Goal: Information Seeking & Learning: Learn about a topic

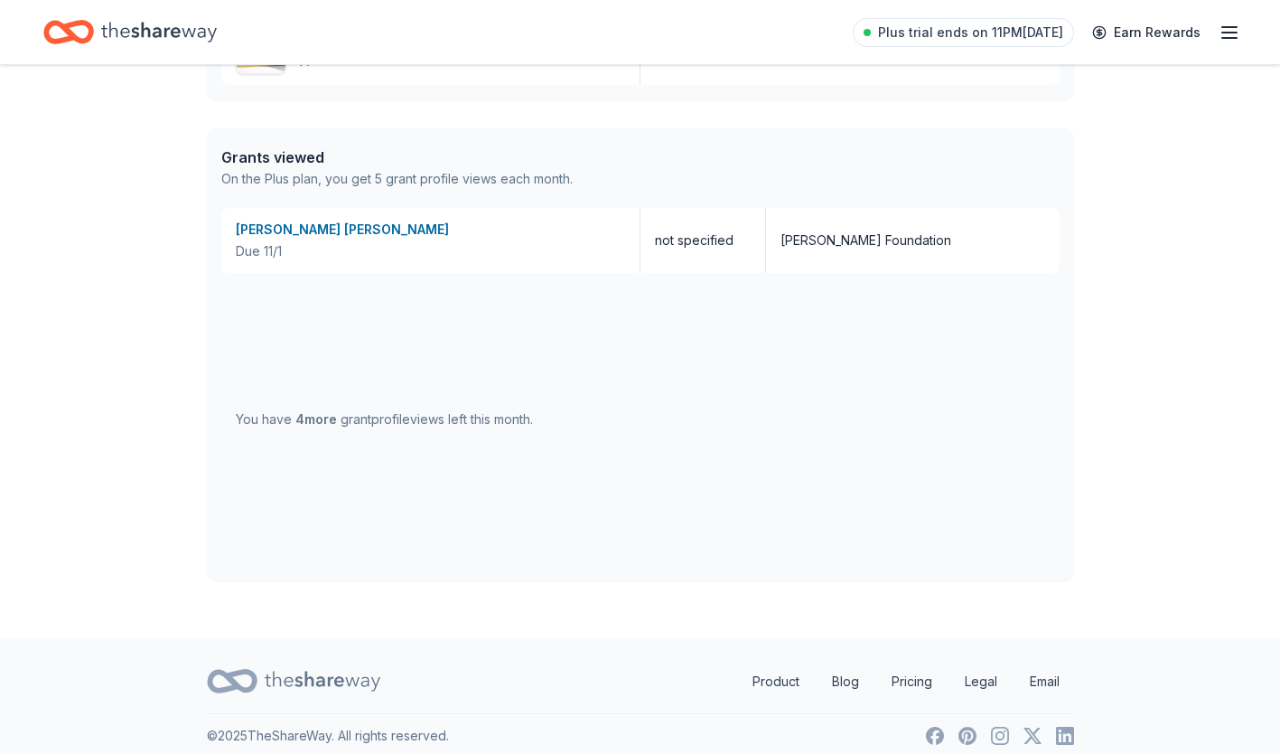
scroll to position [909, 0]
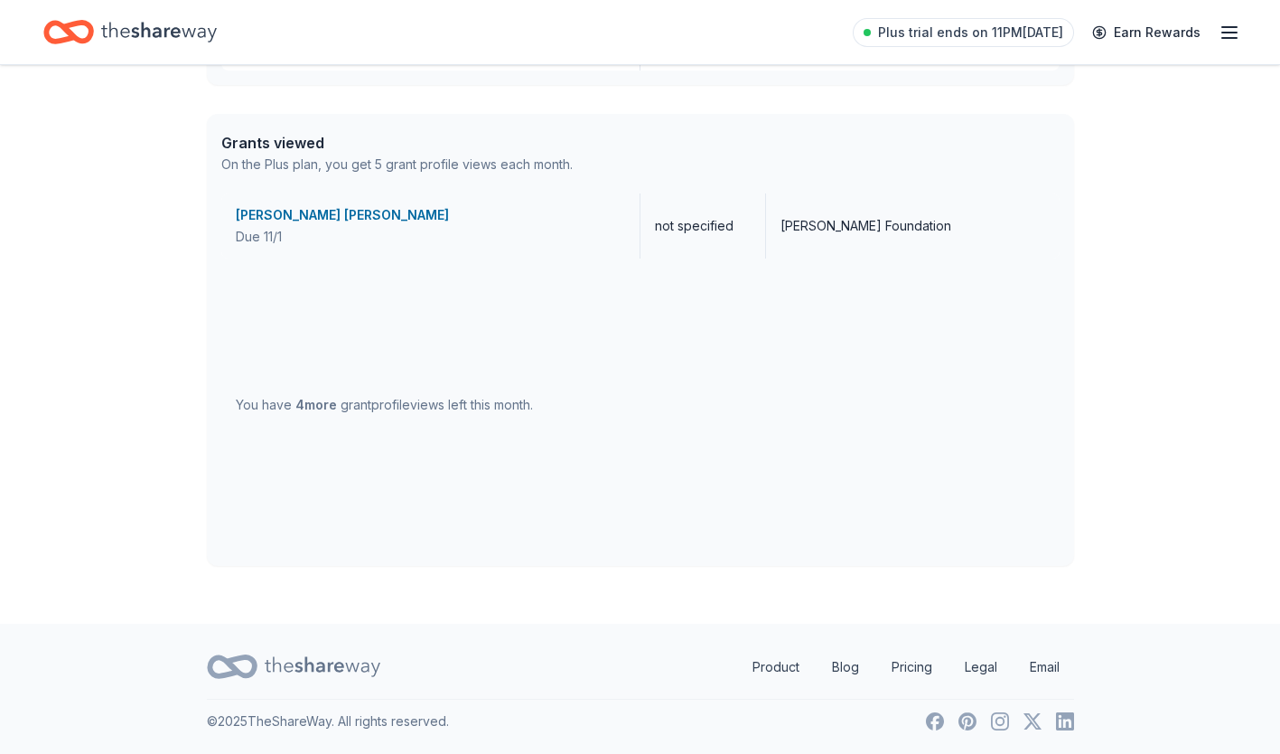
click at [309, 215] on div "[PERSON_NAME] [PERSON_NAME]" at bounding box center [430, 215] width 389 height 22
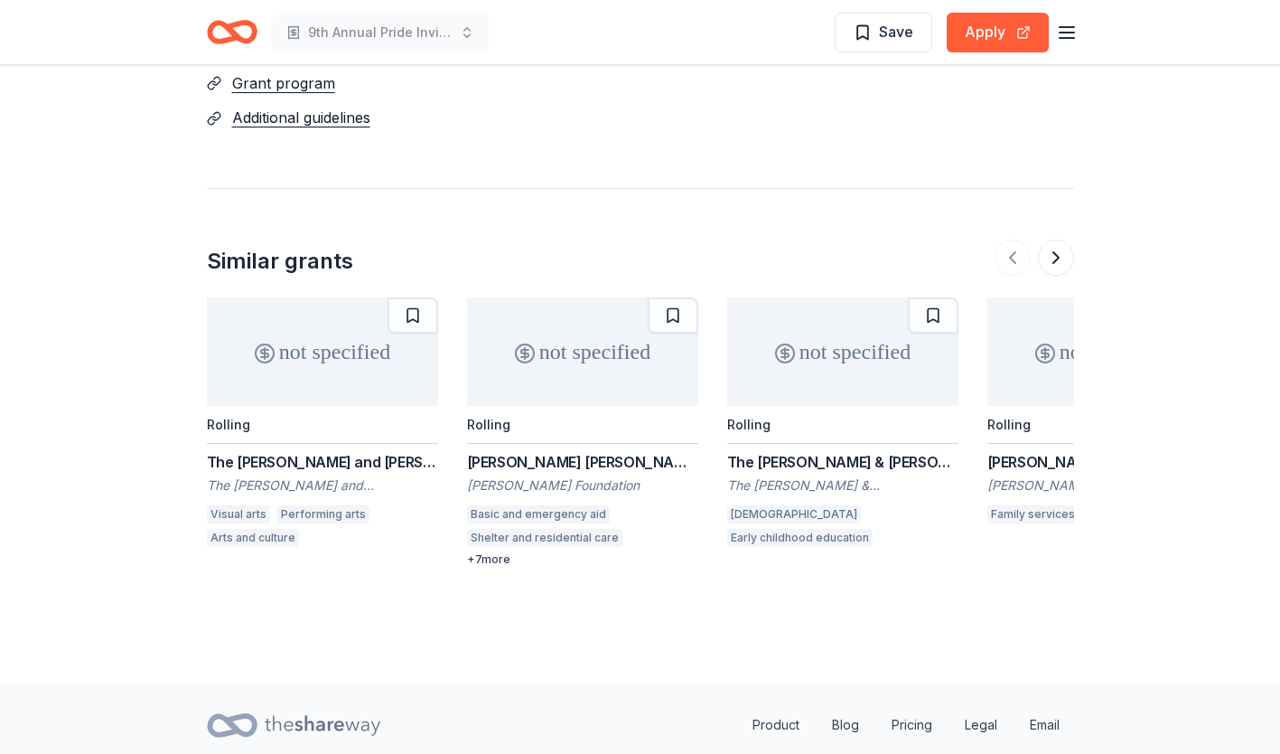
scroll to position [1289, 0]
click at [1060, 239] on button at bounding box center [1056, 257] width 36 height 36
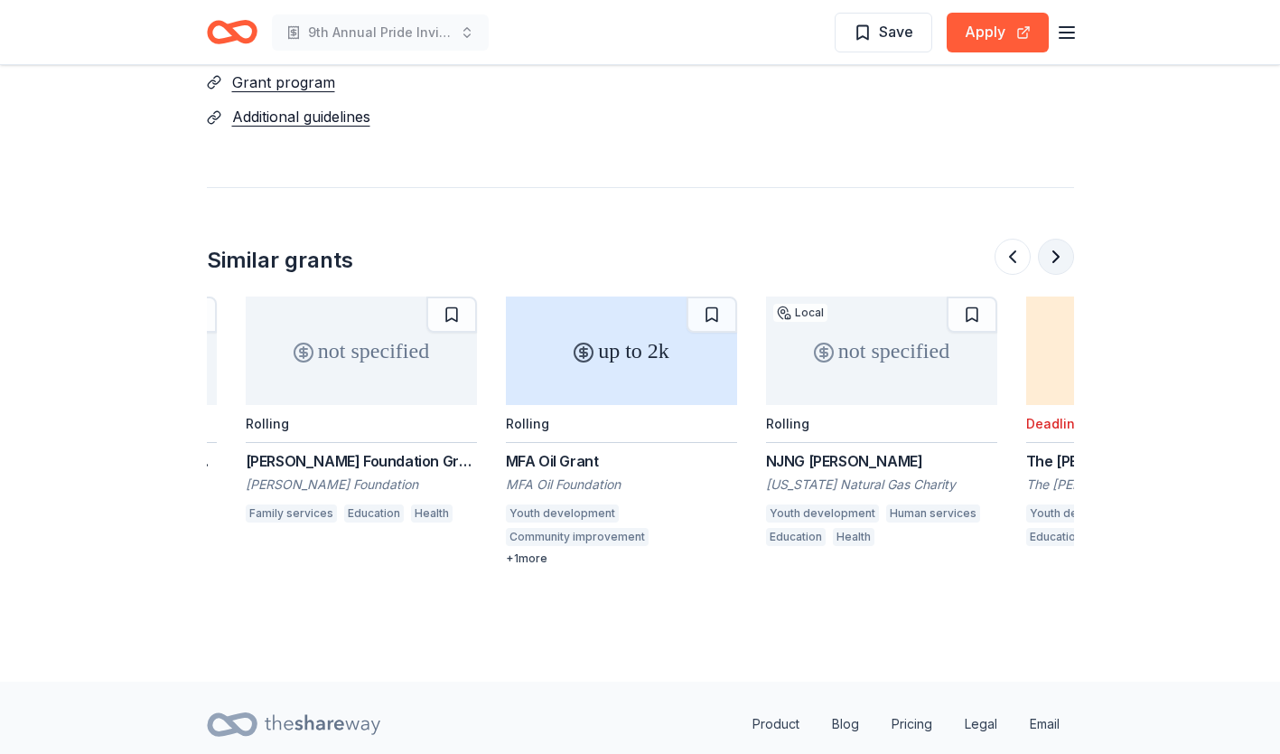
scroll to position [0, 781]
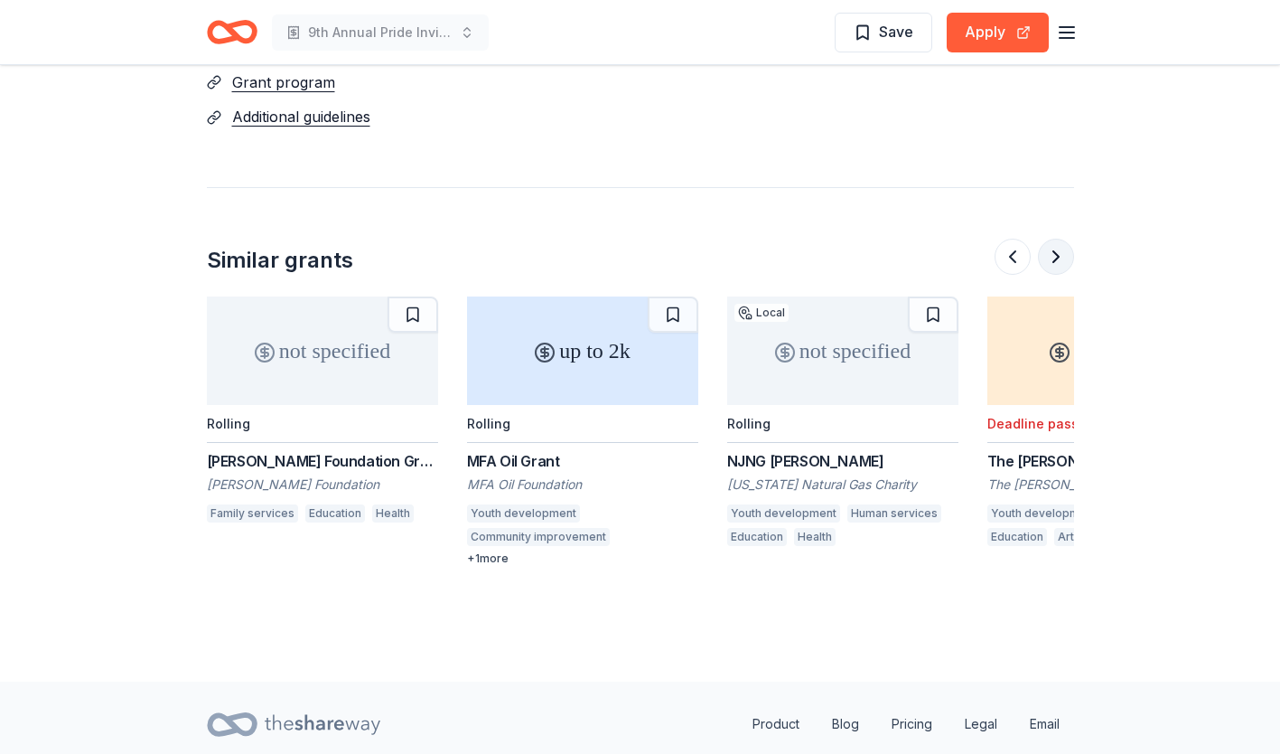
click at [1060, 239] on button at bounding box center [1056, 257] width 36 height 36
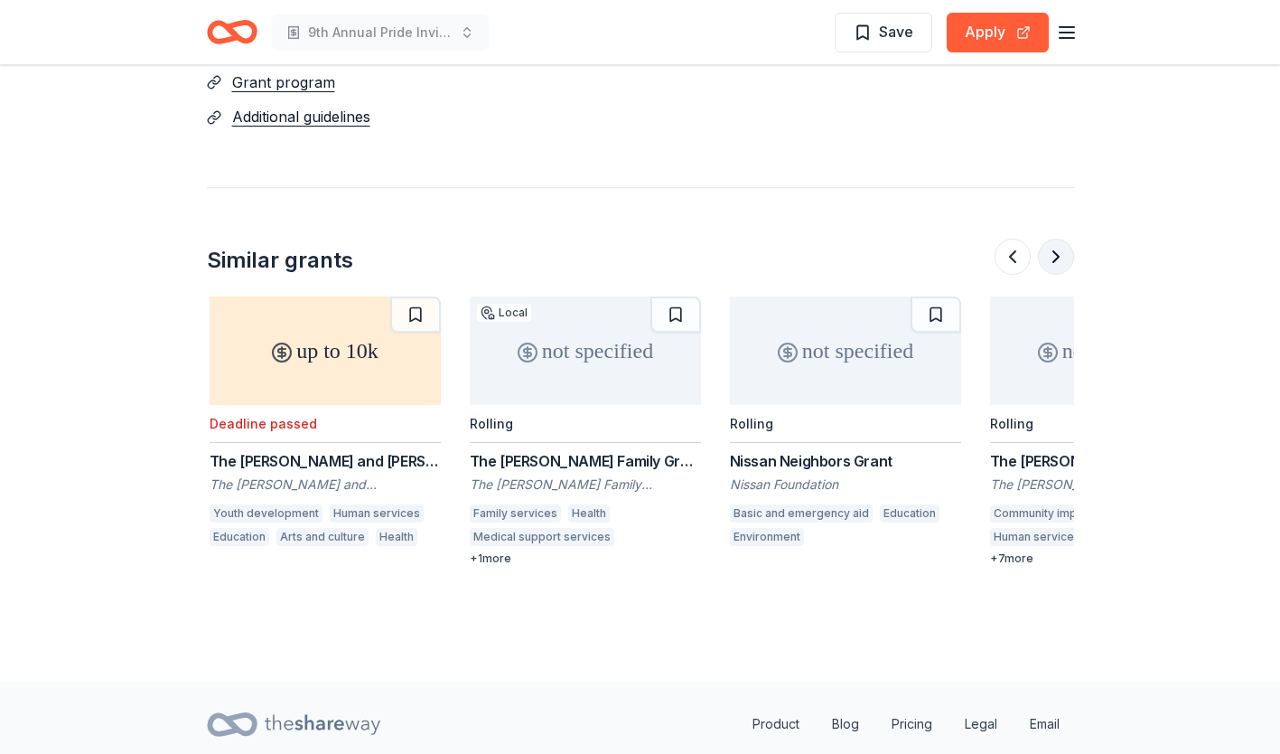
scroll to position [0, 1561]
click at [1060, 239] on button at bounding box center [1056, 257] width 36 height 36
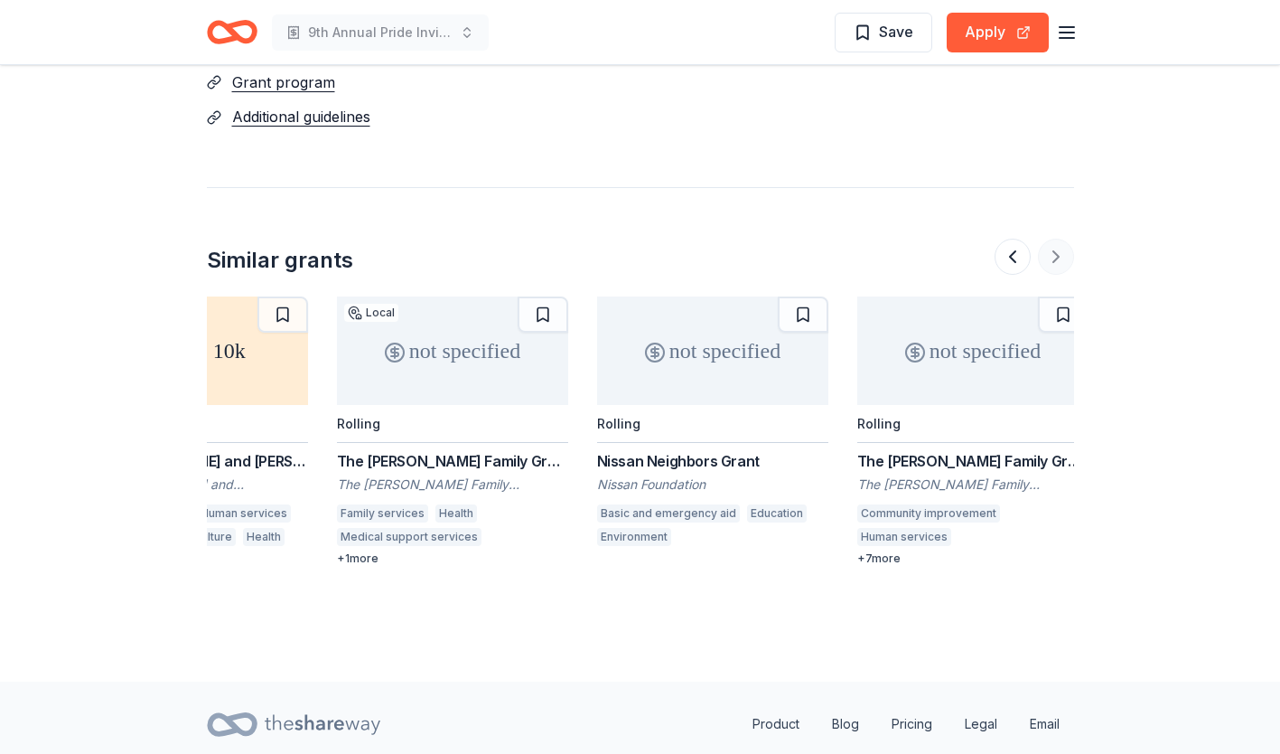
scroll to position [0, 1706]
